Goal: Task Accomplishment & Management: Manage account settings

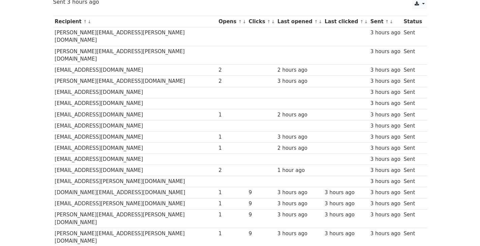
scroll to position [99, 0]
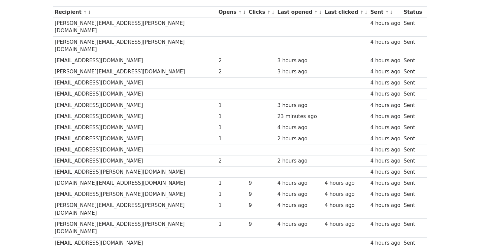
scroll to position [99, 0]
